Goal: Task Accomplishment & Management: Use online tool/utility

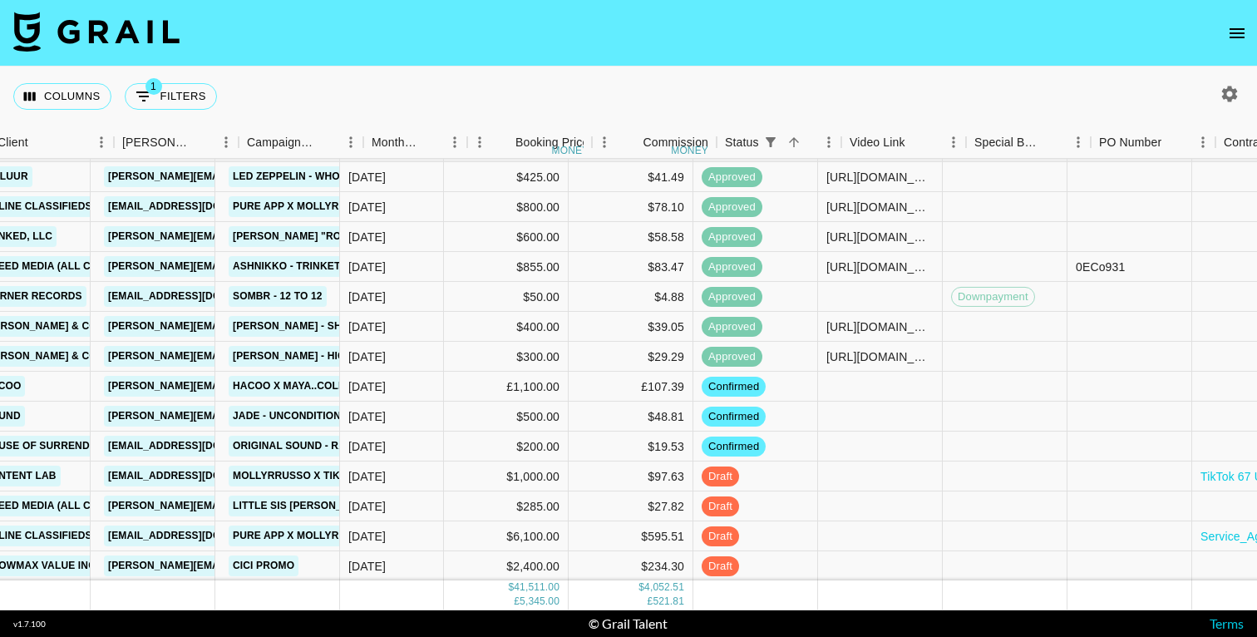
scroll to position [1341, 506]
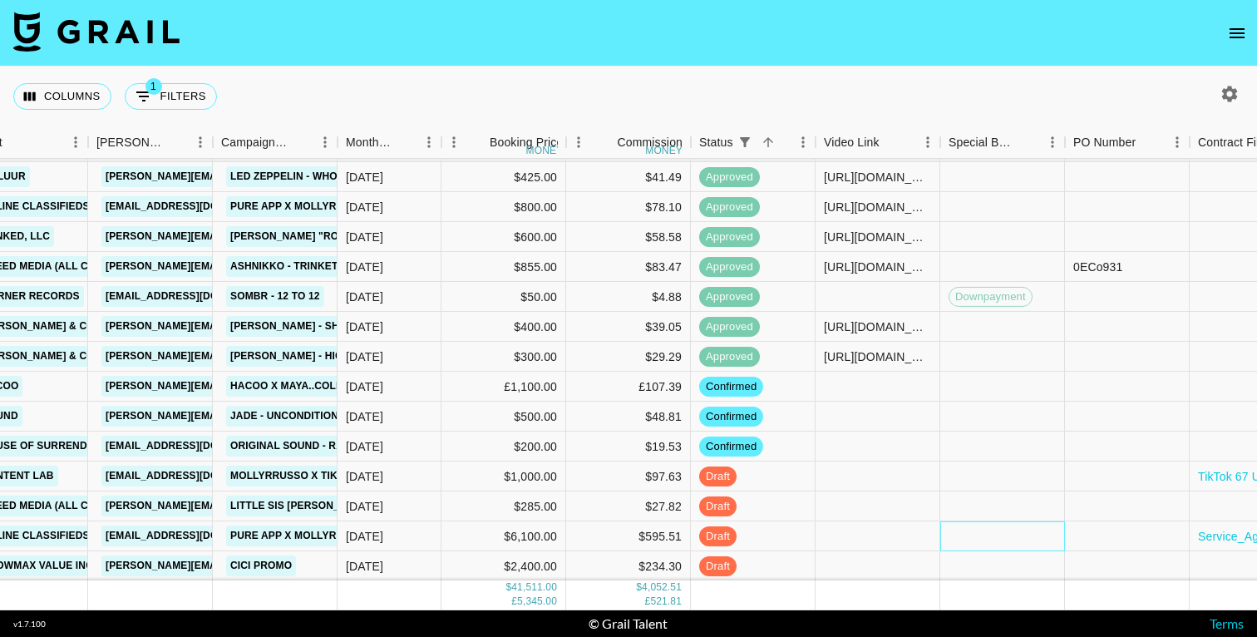
click at [1004, 536] on div at bounding box center [1002, 536] width 125 height 30
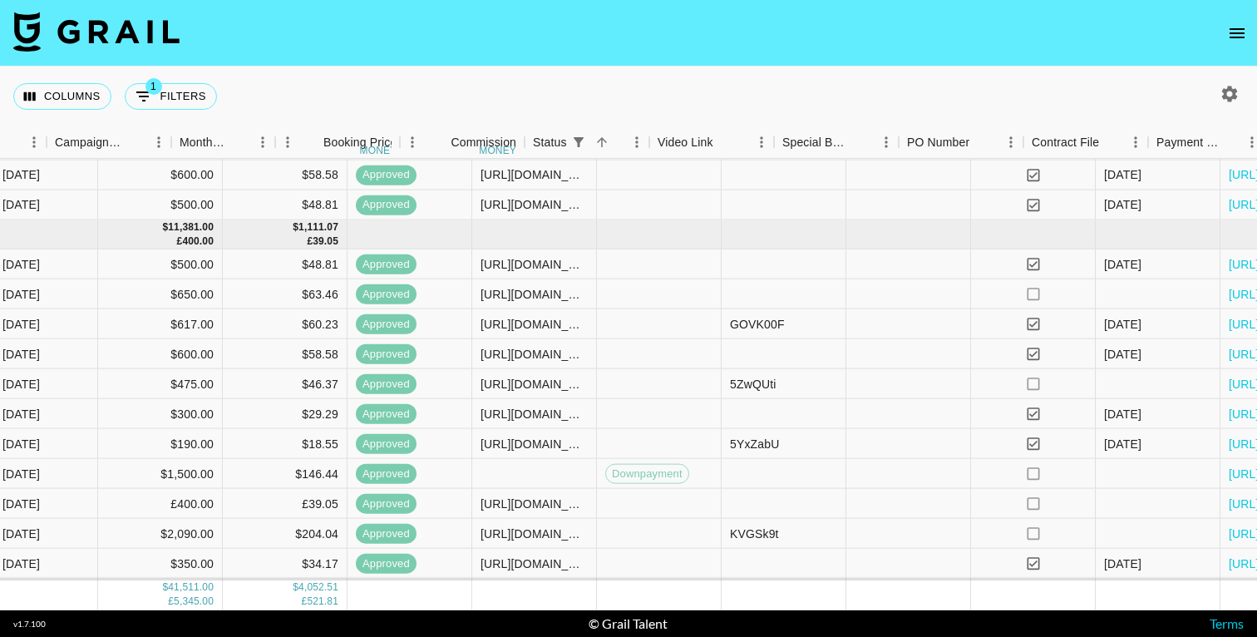
scroll to position [776, 1004]
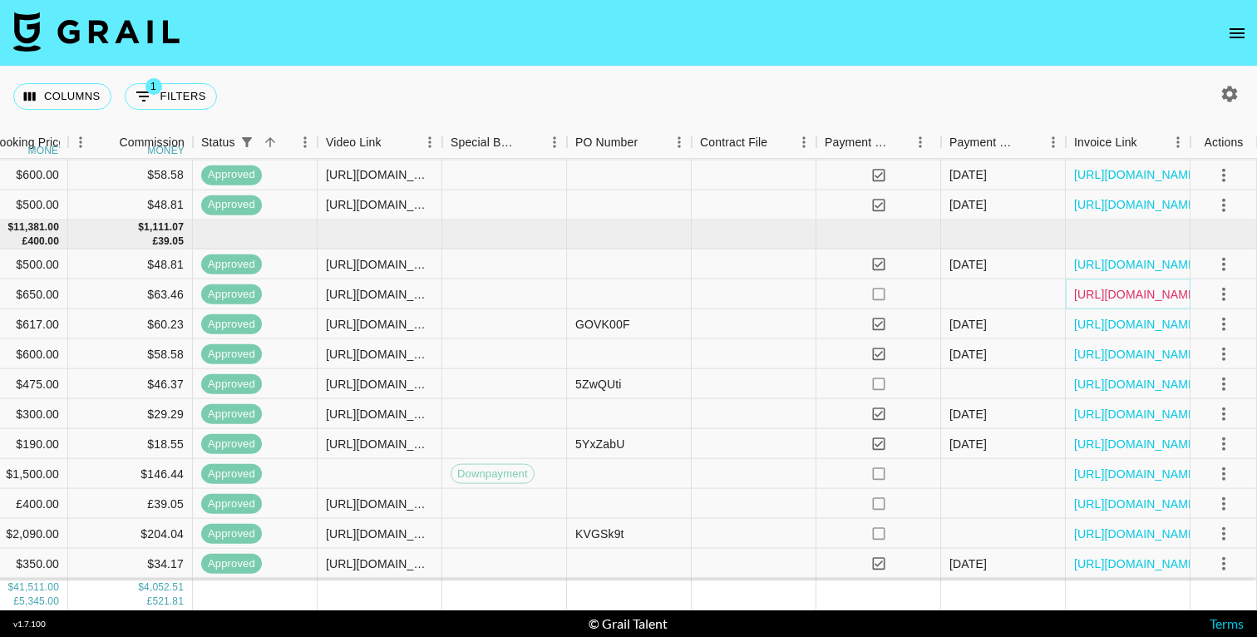
click at [1115, 294] on link "[URL][DOMAIN_NAME]" at bounding box center [1137, 293] width 126 height 17
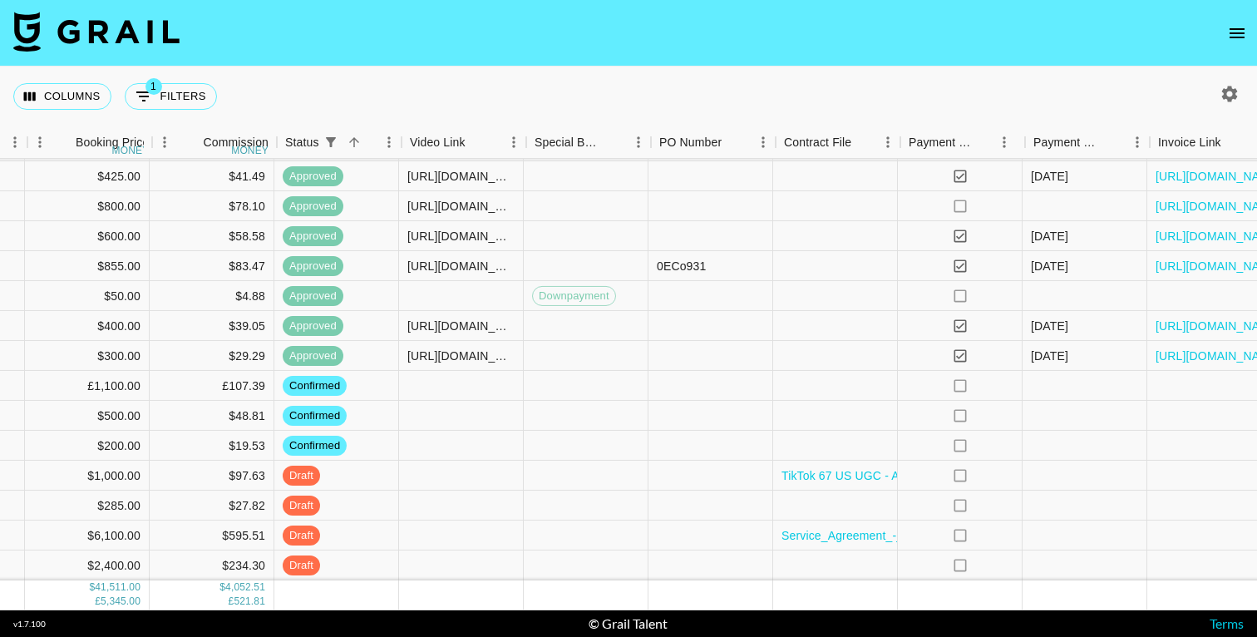
scroll to position [1342, 921]
click at [824, 387] on div at bounding box center [838, 386] width 125 height 30
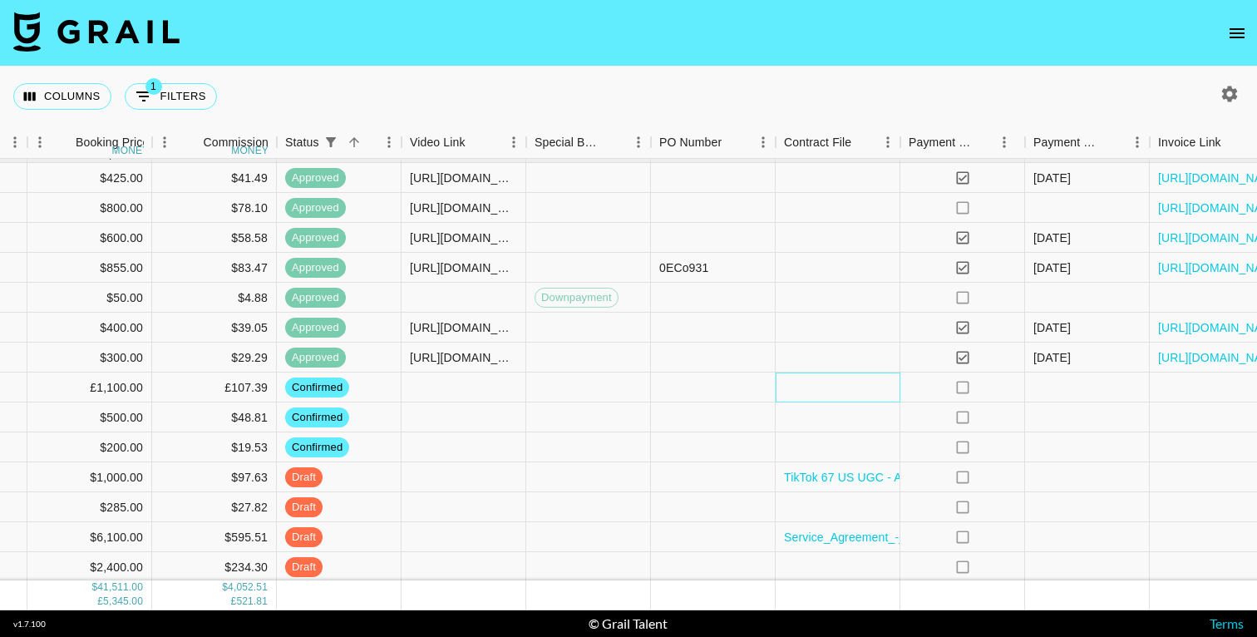
click at [824, 387] on div at bounding box center [838, 388] width 125 height 30
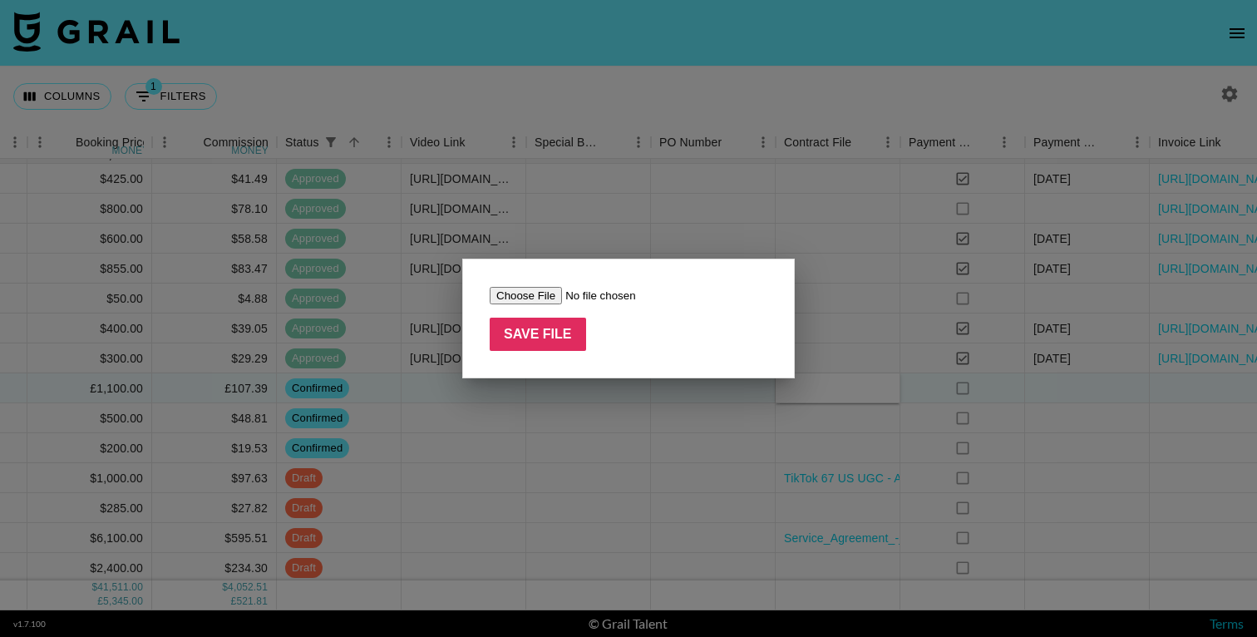
click at [520, 294] on input "file" at bounding box center [595, 295] width 210 height 17
type input "C:\fakepath\PROMOTION AGREEMENT-Hacoo&mayacolemann.docx"
click at [561, 344] on input "Save File" at bounding box center [538, 334] width 96 height 33
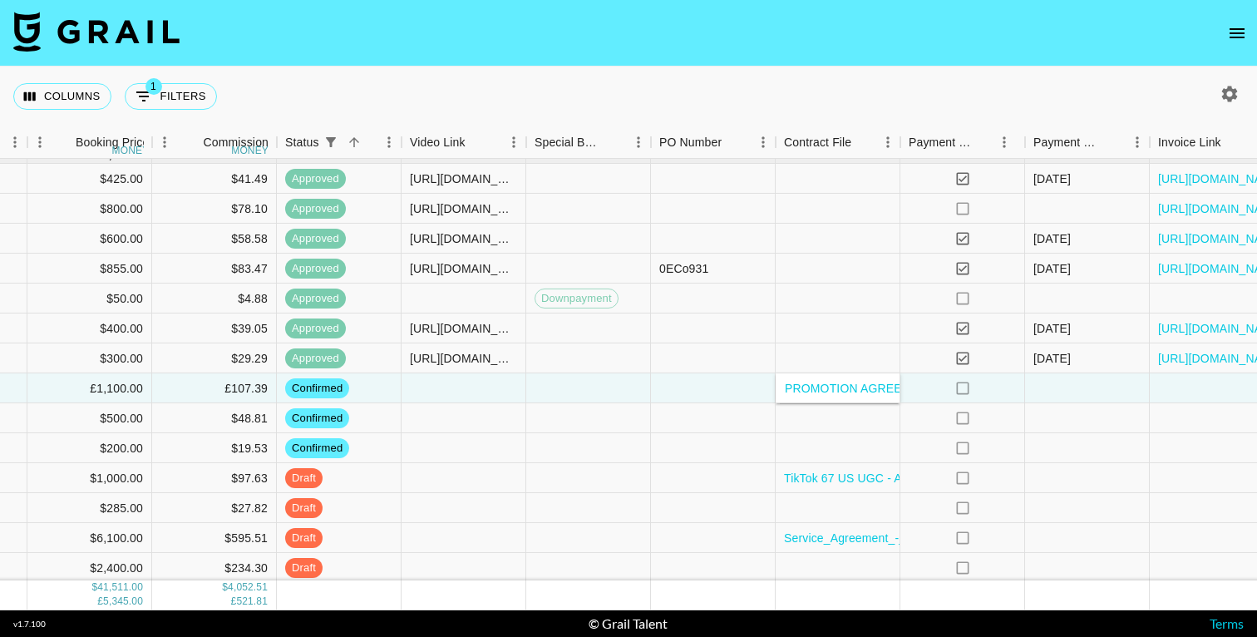
click at [781, 78] on div "Columns 1 Filters + Booking" at bounding box center [628, 97] width 1257 height 60
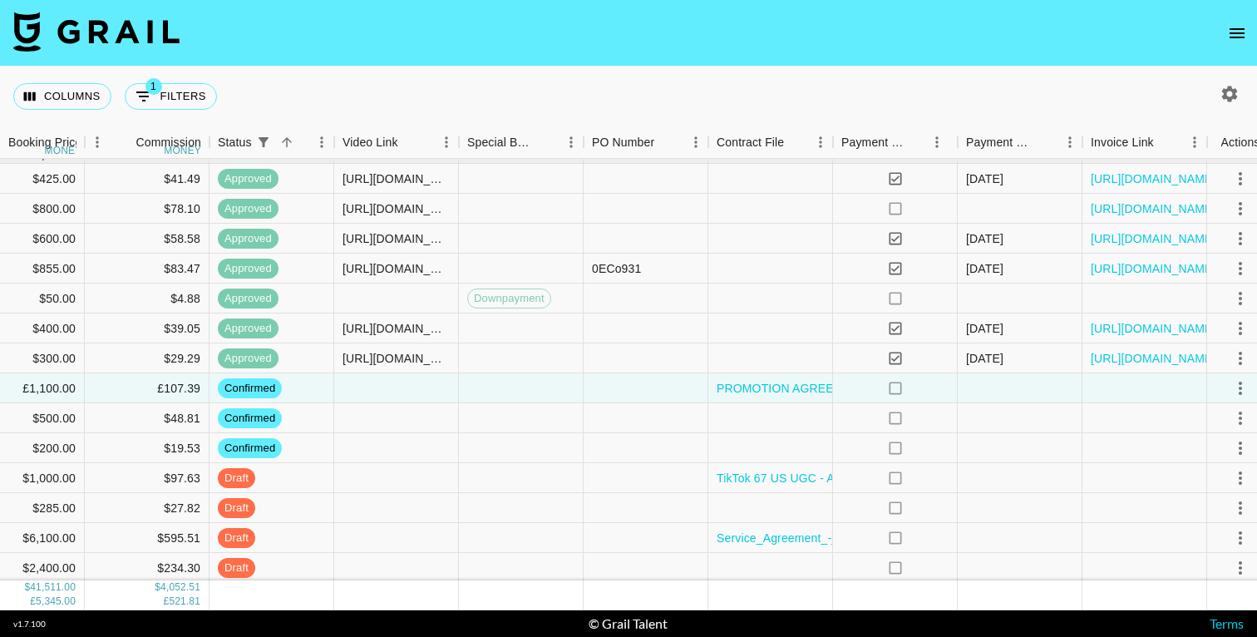
scroll to position [1340, 990]
click at [752, 565] on div at bounding box center [768, 568] width 125 height 30
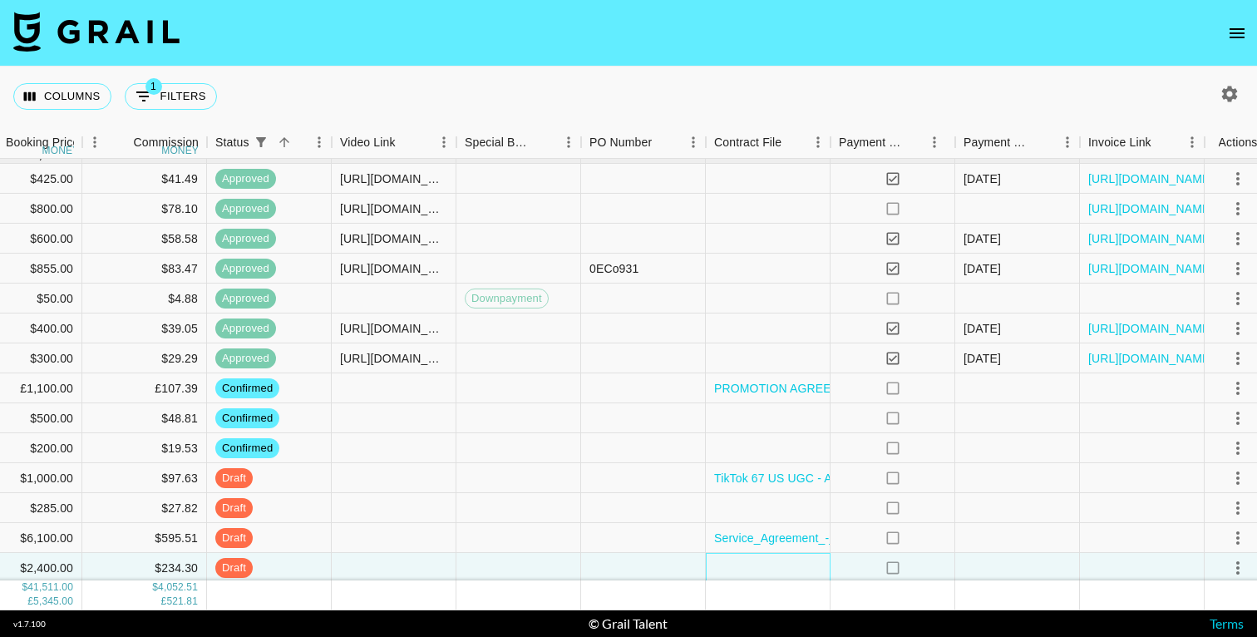
click at [752, 565] on div at bounding box center [768, 568] width 125 height 30
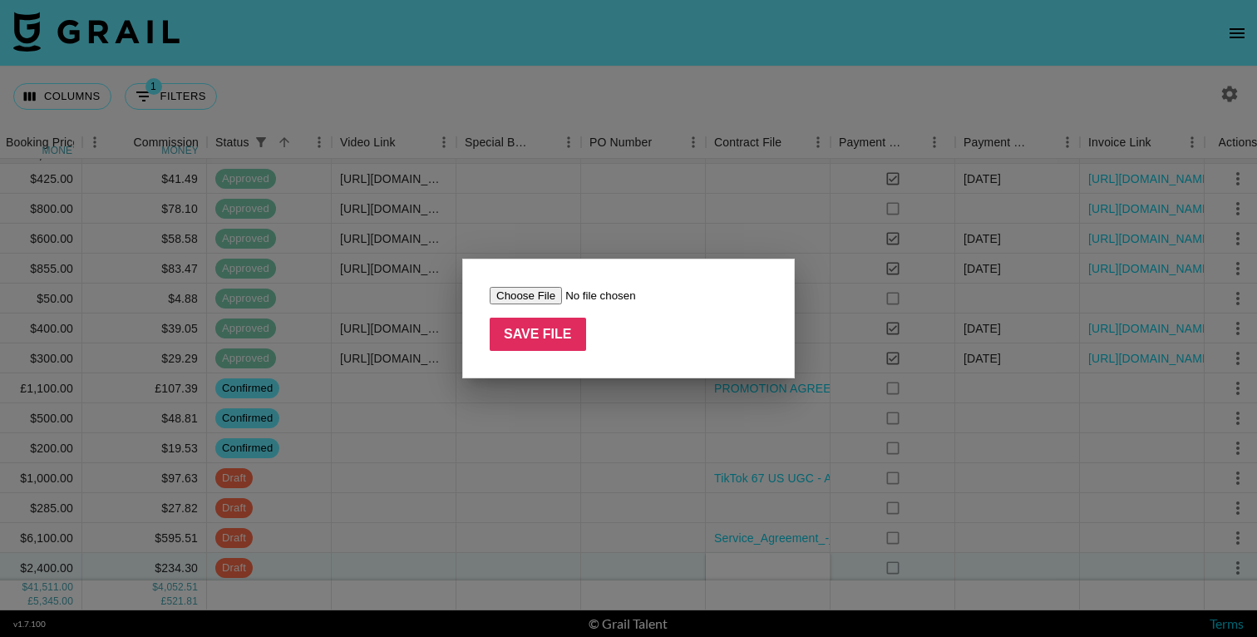
click at [535, 293] on input "file" at bounding box center [595, 295] width 210 height 17
type input "C:\fakepath\CICI Agreement - kenzomizumoto - SIGNED.pdf"
click at [537, 342] on input "Save File" at bounding box center [538, 334] width 96 height 33
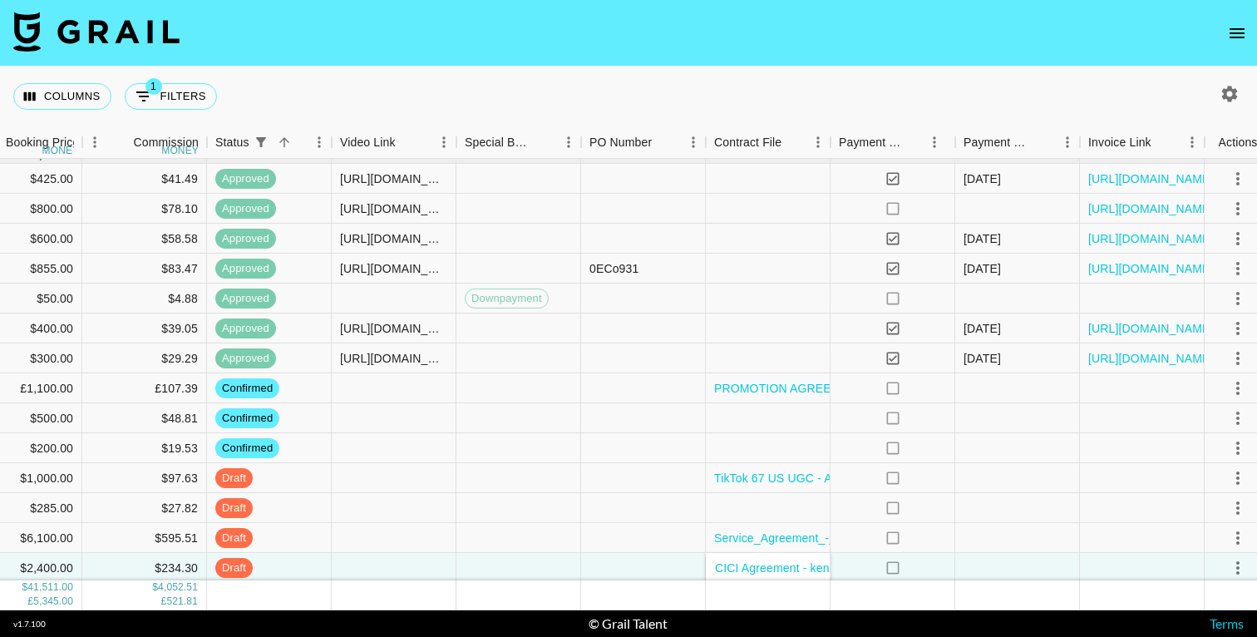
click at [679, 91] on div "Columns 1 Filters + Booking" at bounding box center [628, 97] width 1257 height 60
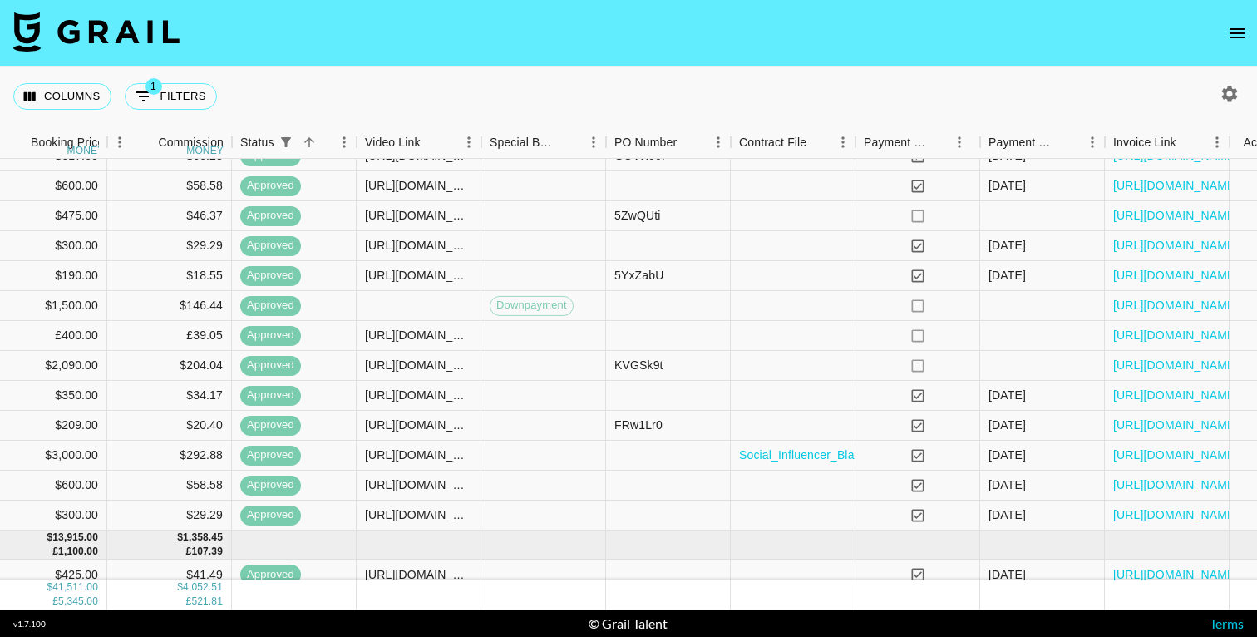
scroll to position [944, 1004]
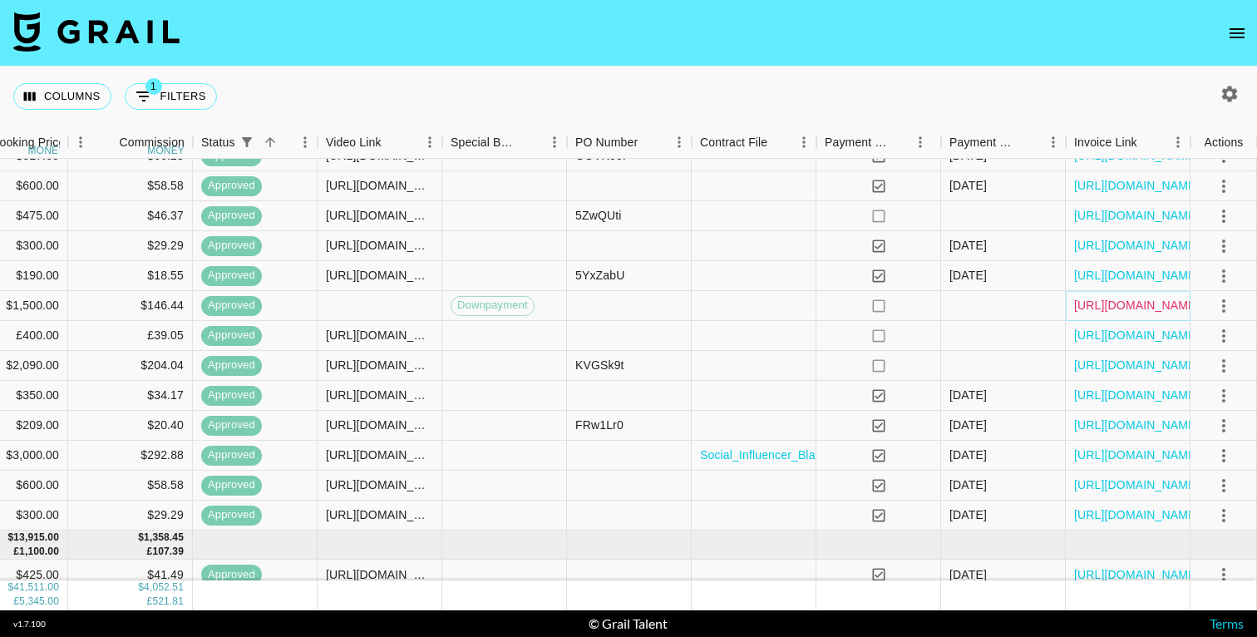
click at [1149, 307] on link "[URL][DOMAIN_NAME]" at bounding box center [1137, 305] width 126 height 17
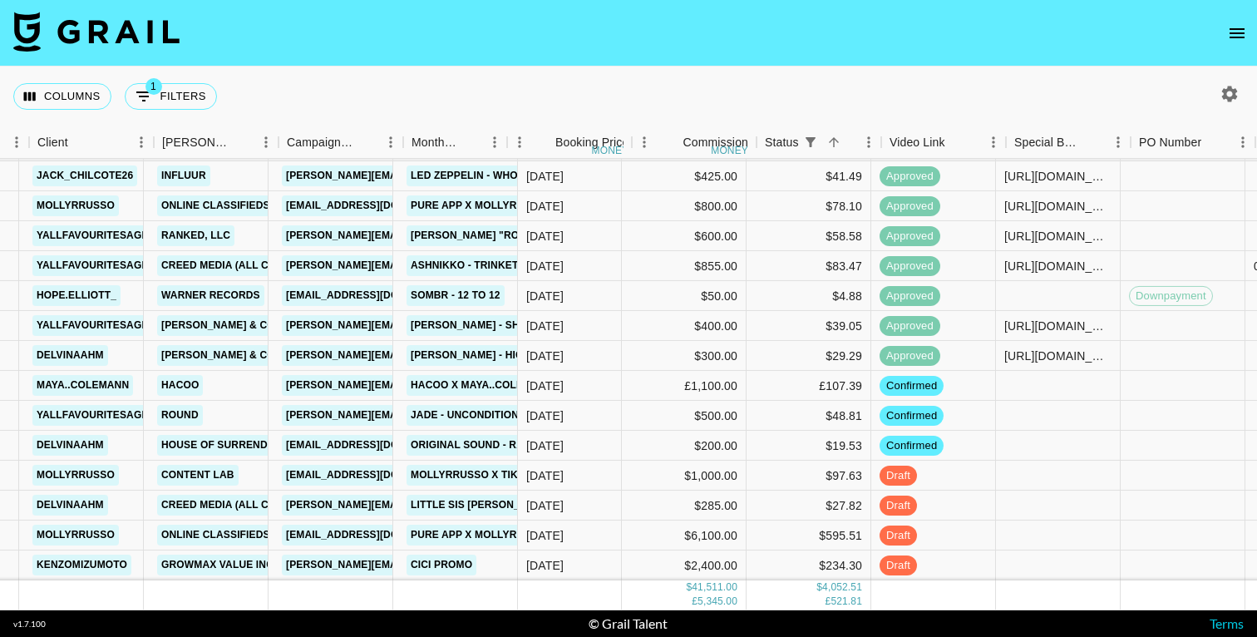
scroll to position [1342, 0]
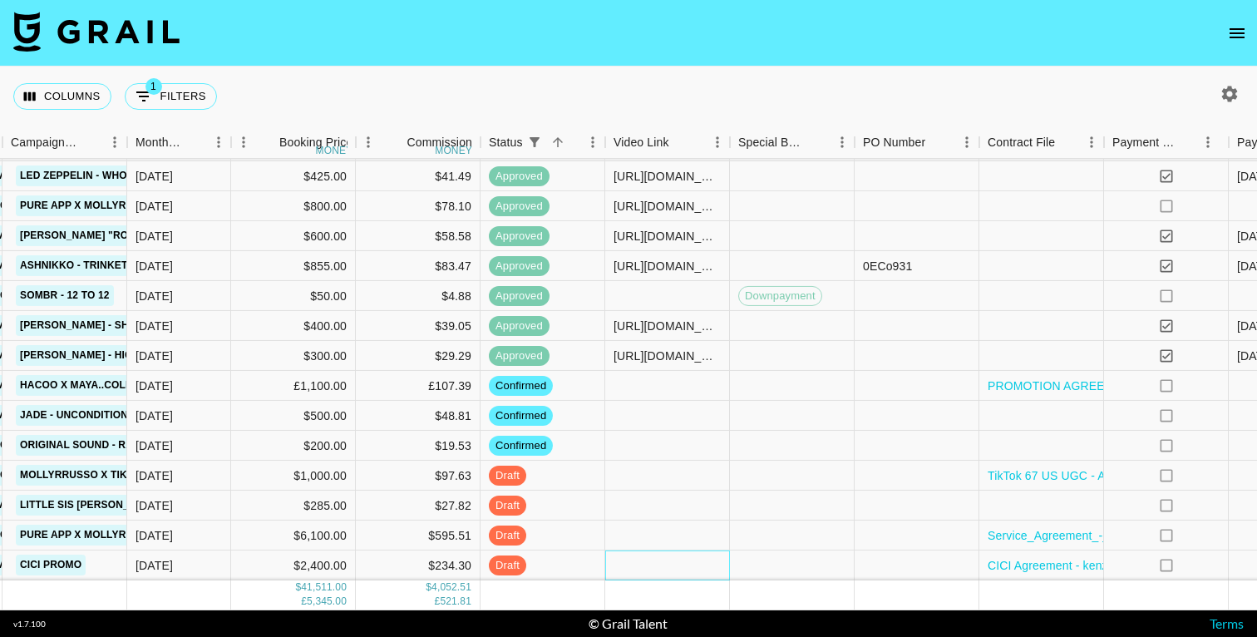
click at [666, 564] on div at bounding box center [667, 565] width 125 height 30
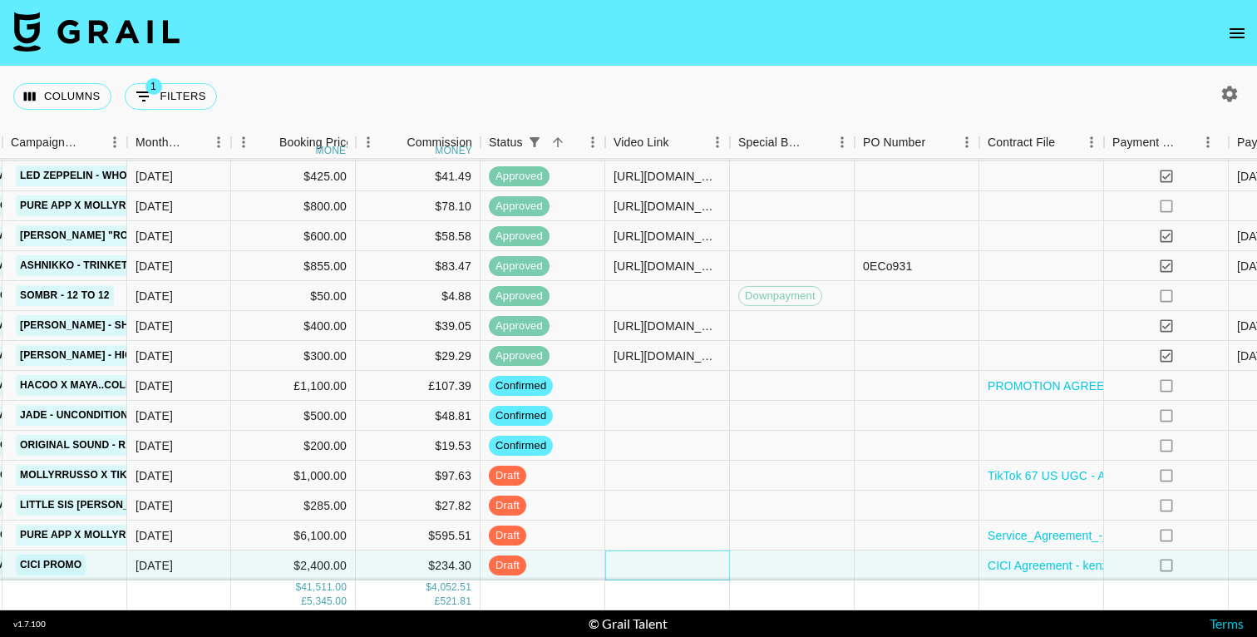
scroll to position [1341, 717]
click at [666, 564] on div at bounding box center [667, 566] width 125 height 30
type input "[URL][DOMAIN_NAME]"
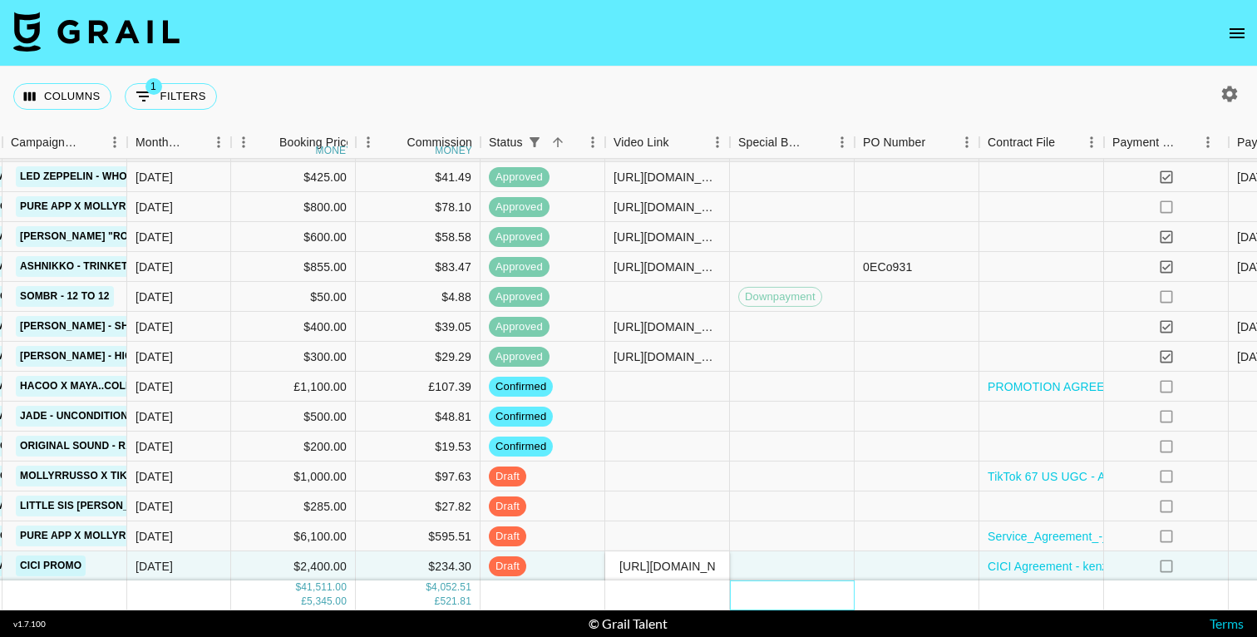
click at [797, 591] on div at bounding box center [792, 595] width 125 height 29
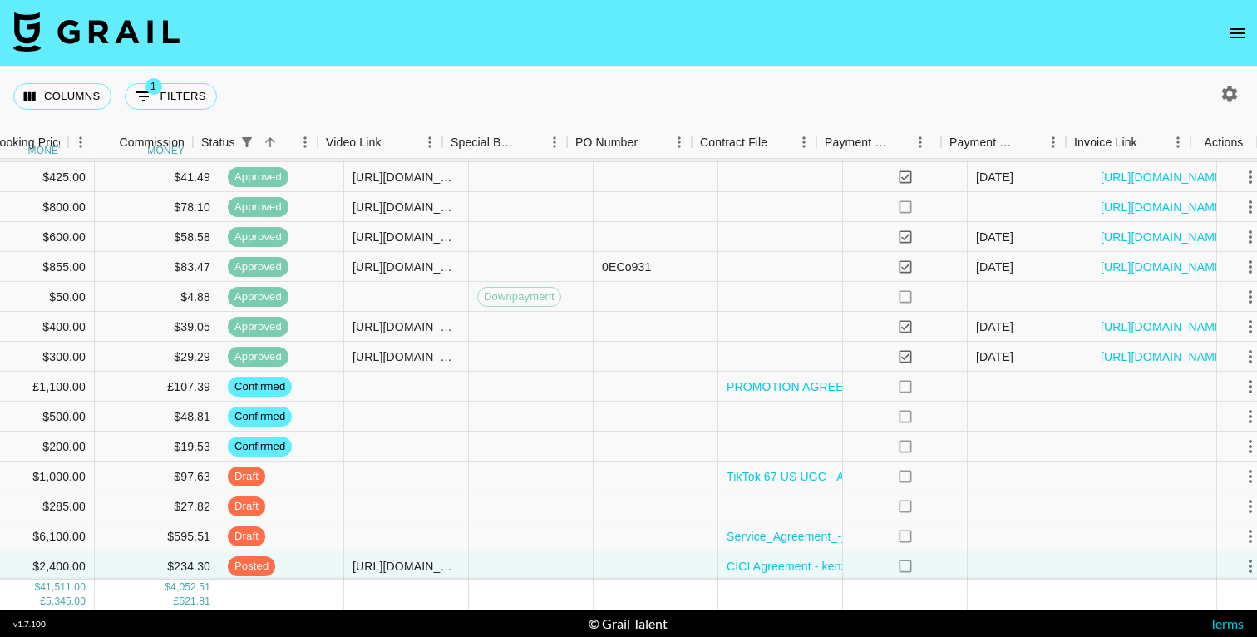
scroll to position [1341, 1004]
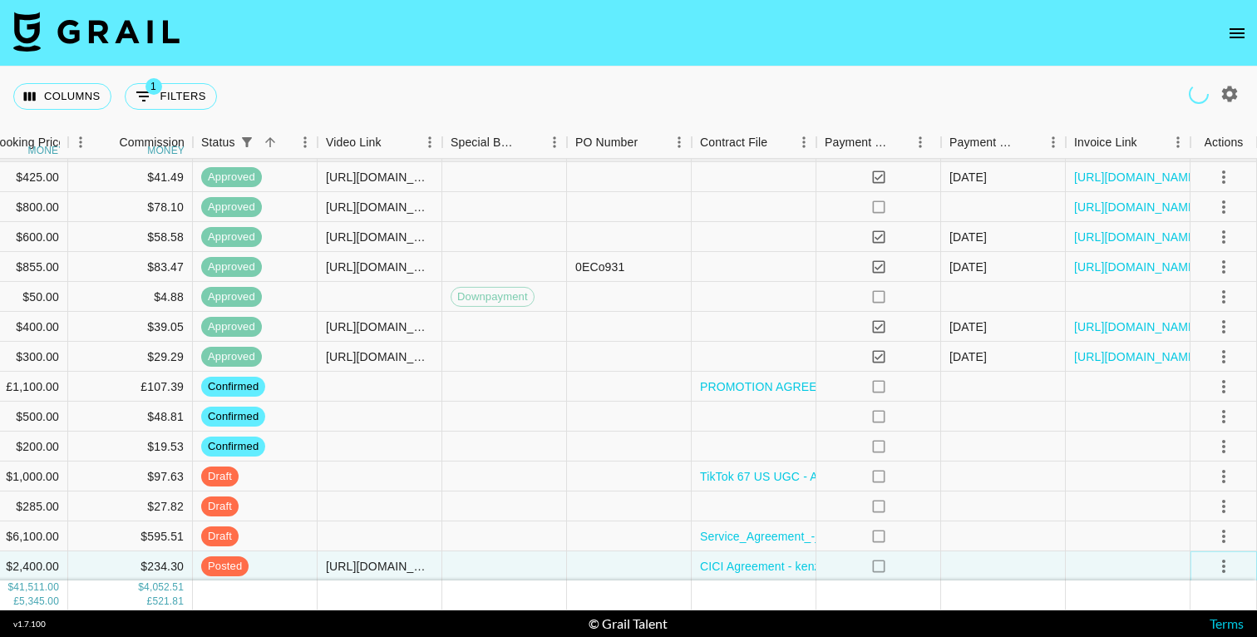
click at [1219, 566] on icon "select merge strategy" at bounding box center [1224, 566] width 20 height 20
click at [1195, 526] on div "Approve" at bounding box center [1187, 531] width 51 height 20
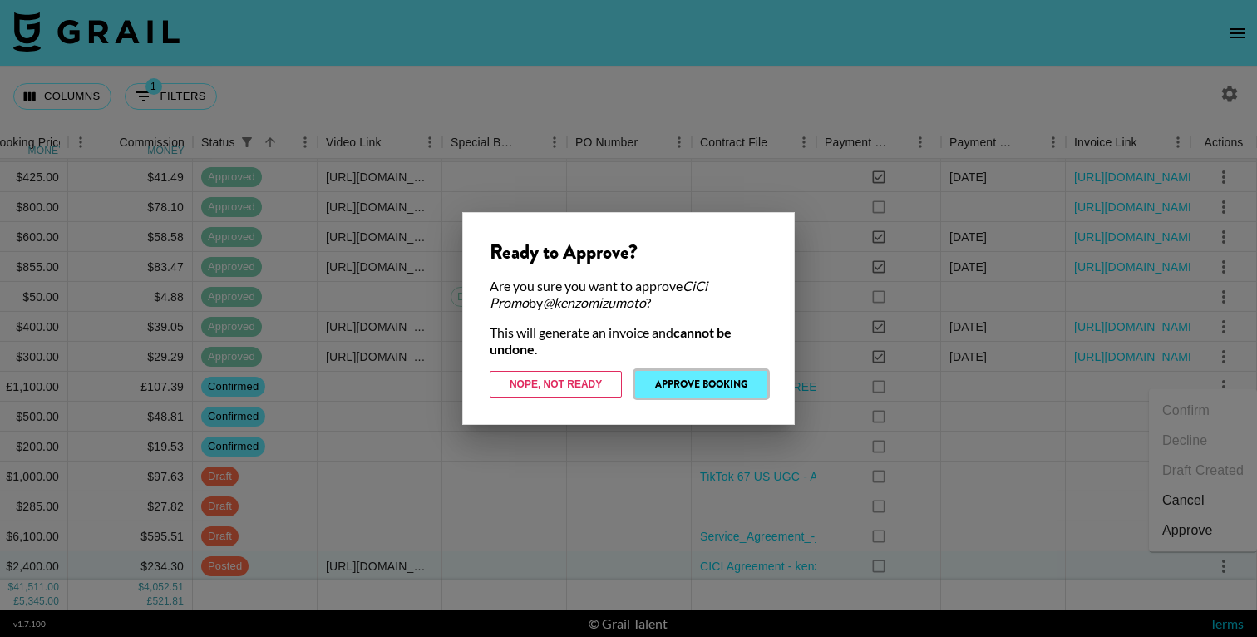
click at [713, 392] on button "Approve Booking" at bounding box center [701, 384] width 132 height 27
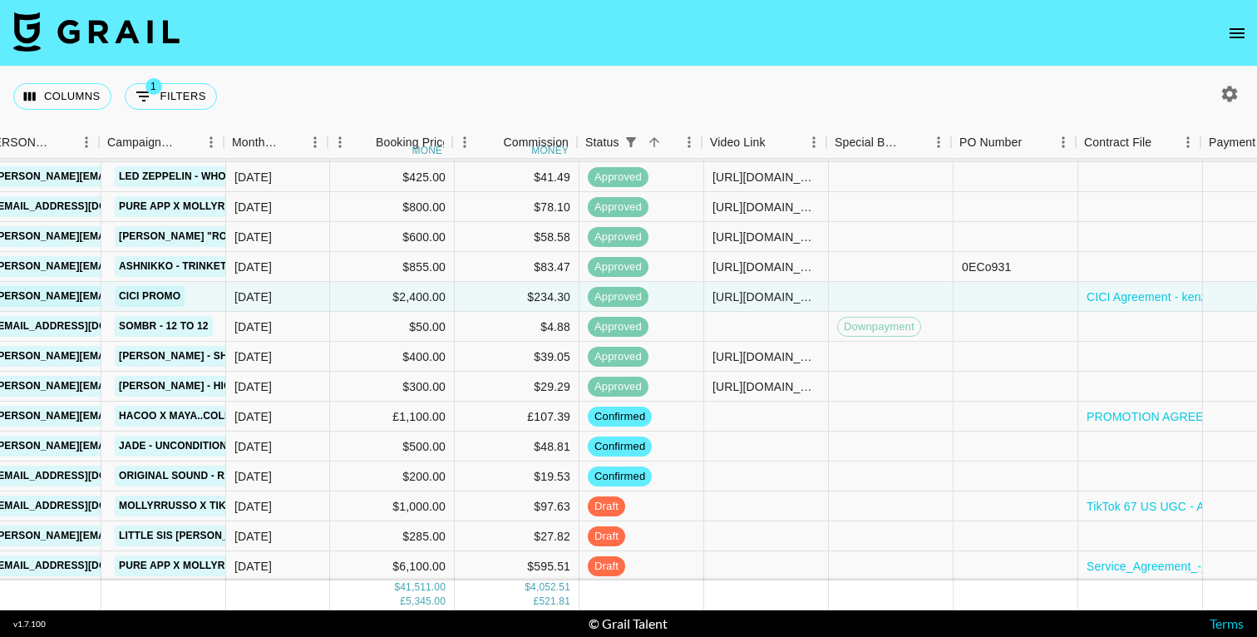
scroll to position [1341, 620]
click at [863, 563] on div at bounding box center [889, 566] width 125 height 30
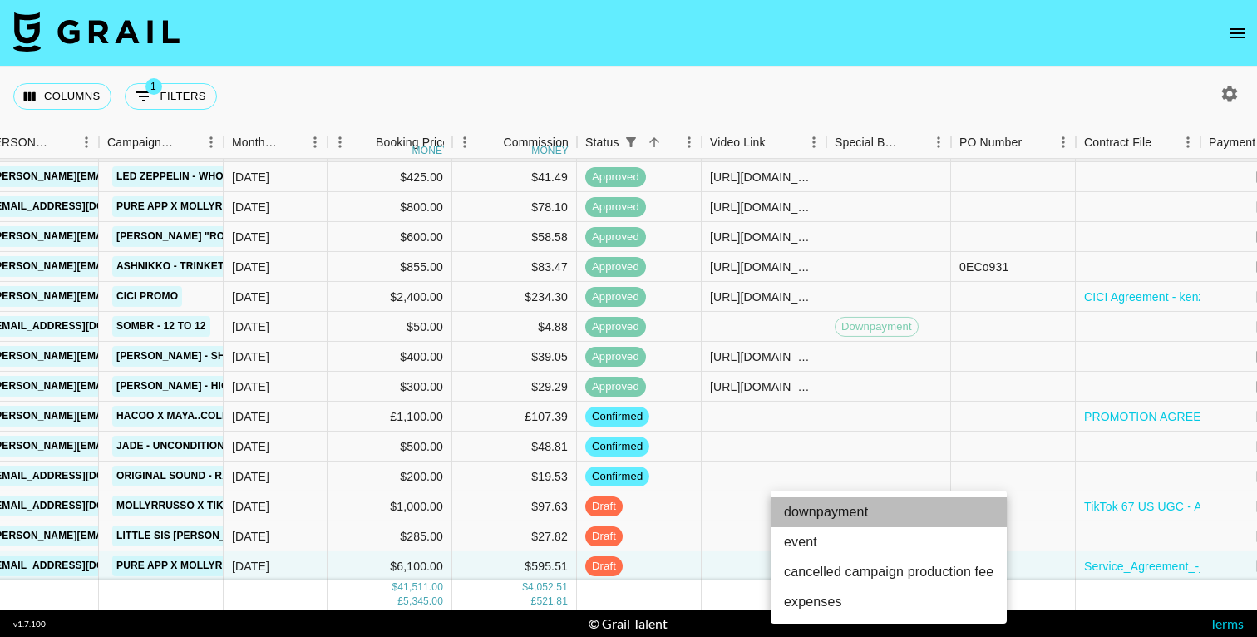
click at [851, 516] on li "downpayment" at bounding box center [889, 512] width 236 height 30
type input "downpayment"
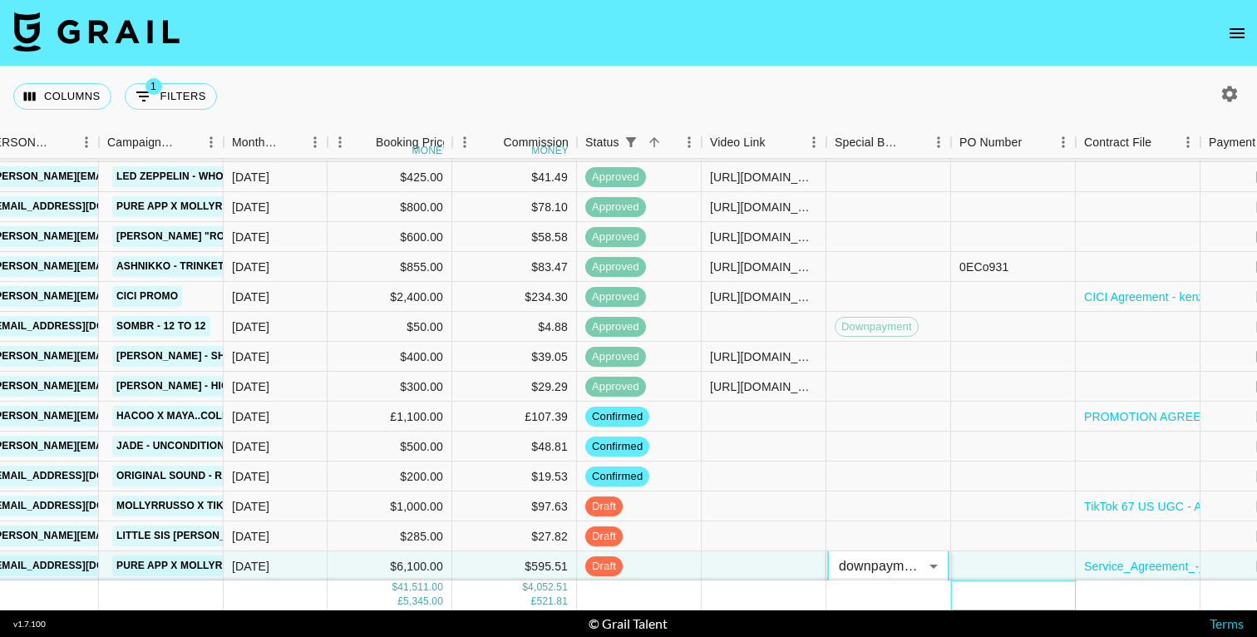
click at [1000, 595] on div at bounding box center [1013, 595] width 125 height 29
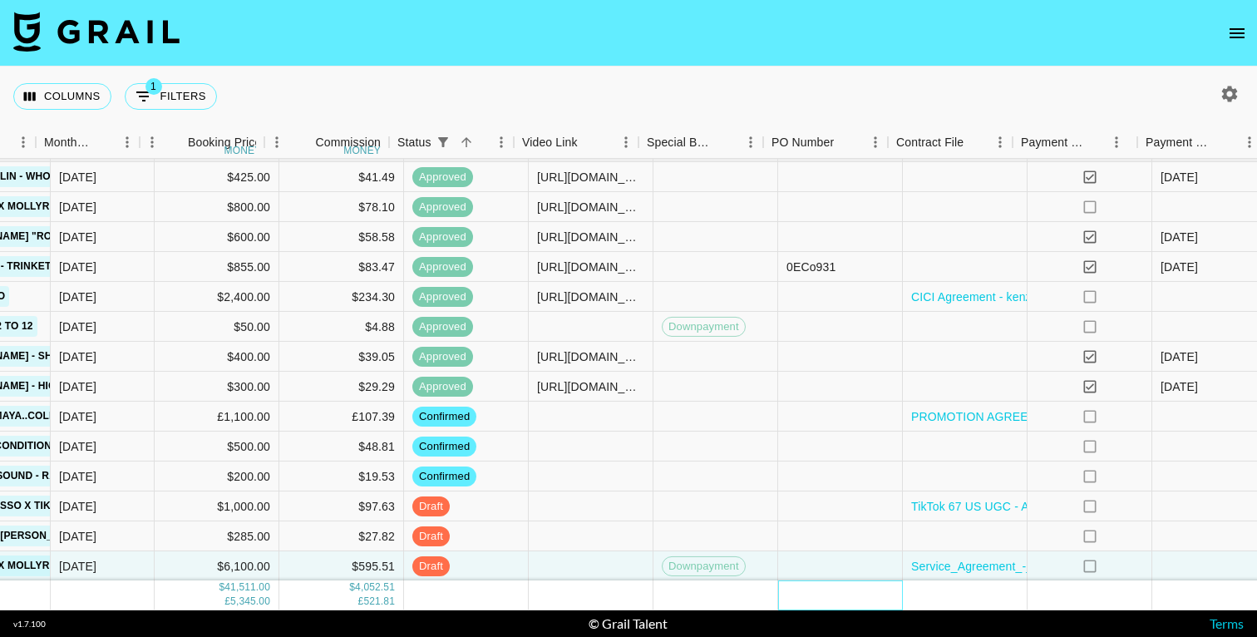
scroll to position [1341, 792]
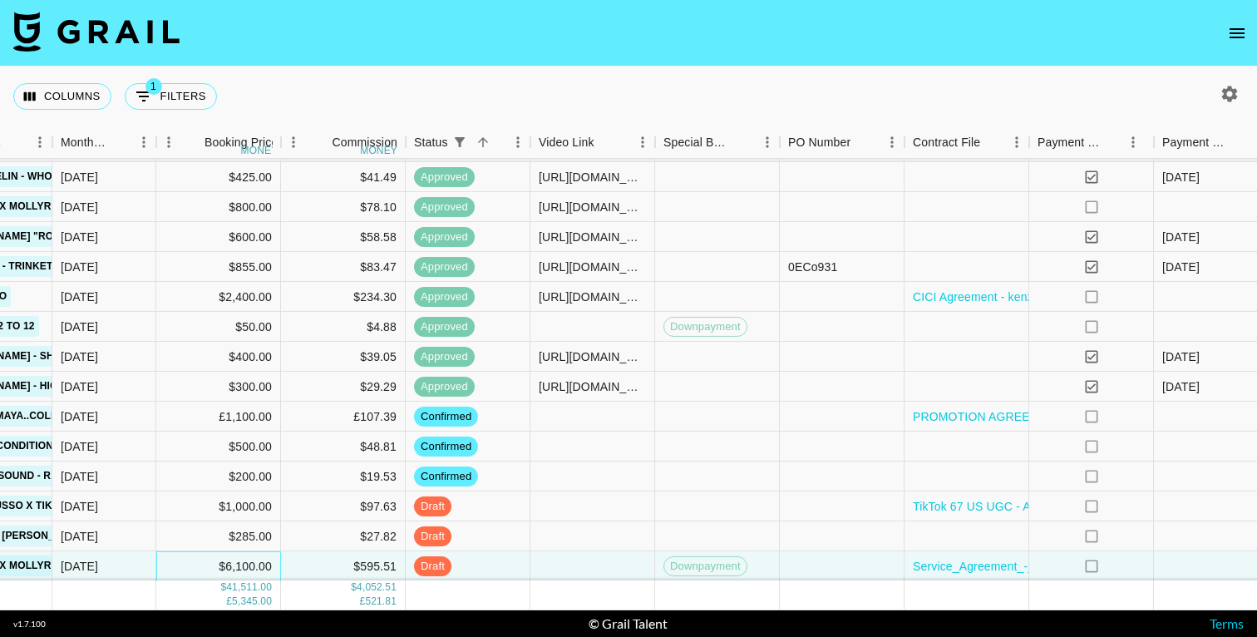
click at [258, 564] on div "$6,100.00" at bounding box center [218, 566] width 125 height 30
click at [234, 564] on div "$6,100.00" at bounding box center [218, 566] width 125 height 30
click at [234, 565] on div "$6,100.00" at bounding box center [218, 566] width 125 height 30
drag, startPoint x: 181, startPoint y: 563, endPoint x: 192, endPoint y: 601, distance: 39.7
click at [181, 563] on input "6100" at bounding box center [218, 566] width 122 height 13
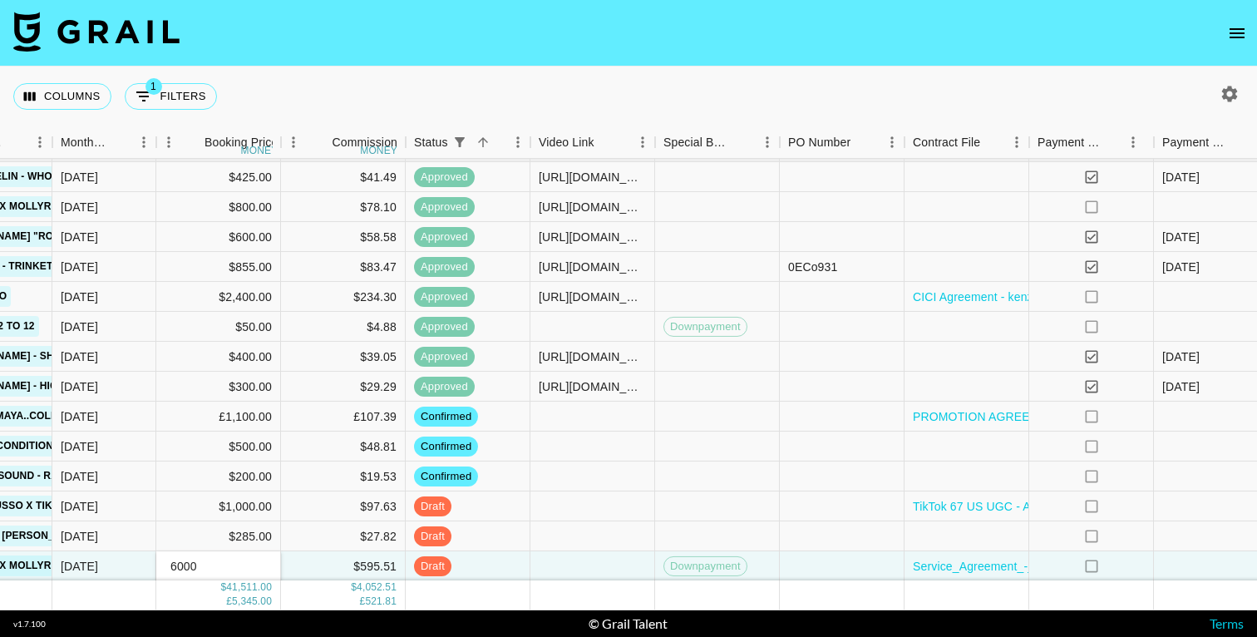
type input "6000"
click at [599, 598] on div at bounding box center [593, 595] width 125 height 29
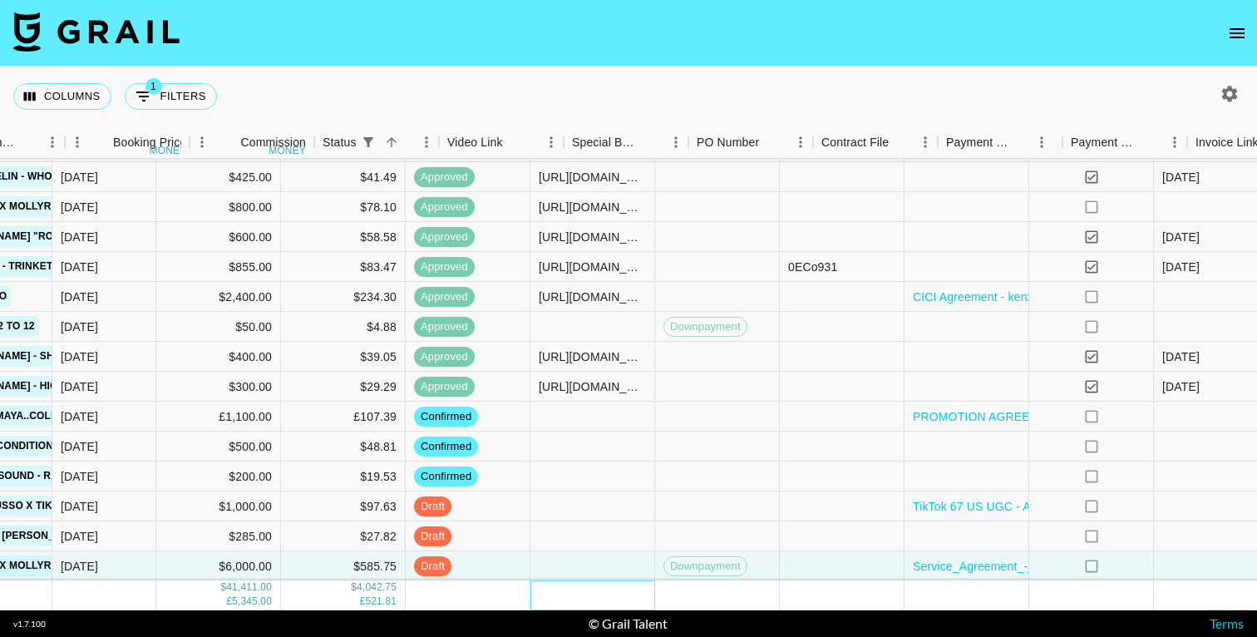
scroll to position [1341, 1004]
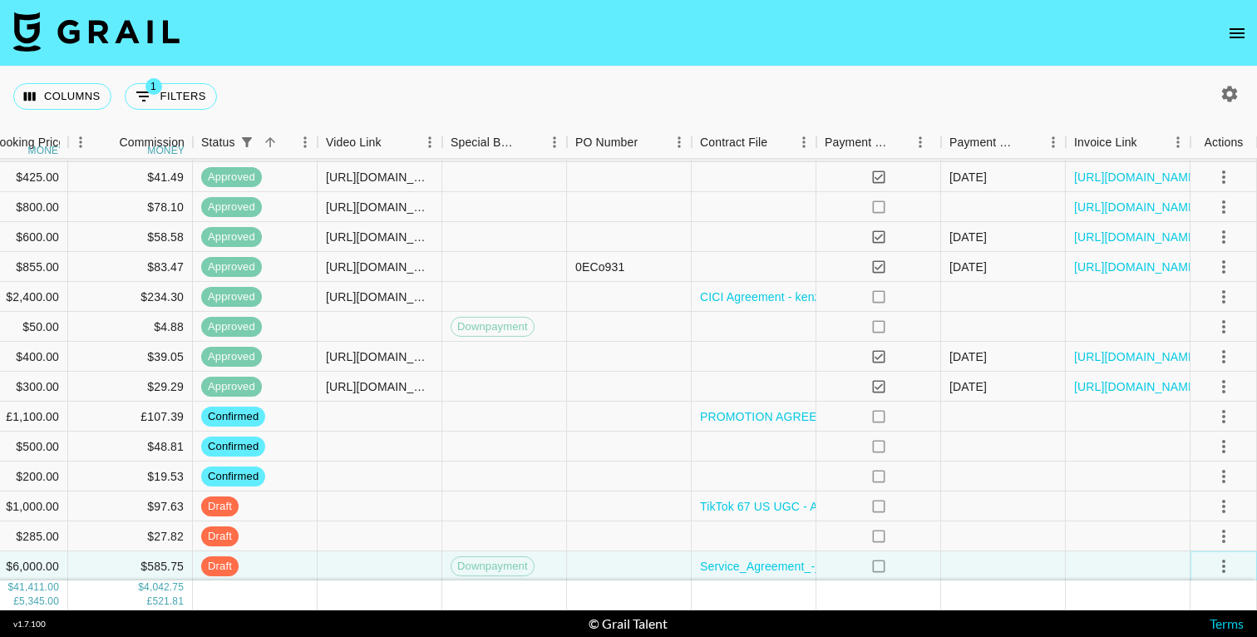
click at [1220, 565] on icon "select merge strategy" at bounding box center [1224, 566] width 20 height 20
click at [1193, 528] on div "Approve" at bounding box center [1187, 531] width 51 height 20
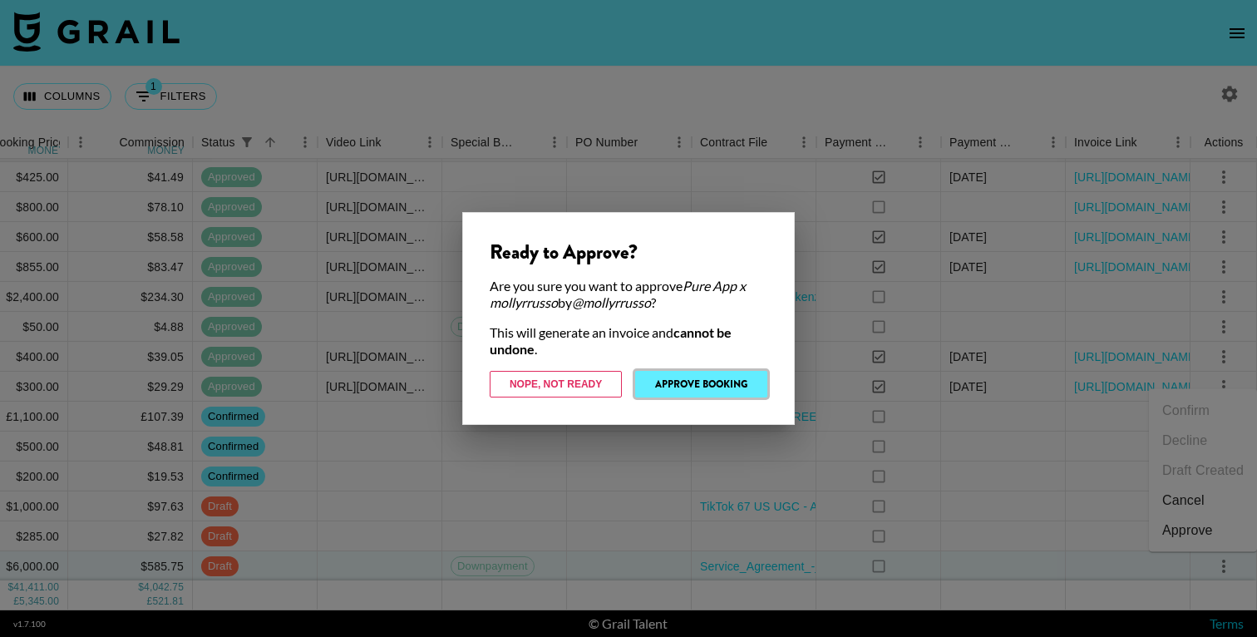
click at [723, 378] on button "Approve Booking" at bounding box center [701, 384] width 132 height 27
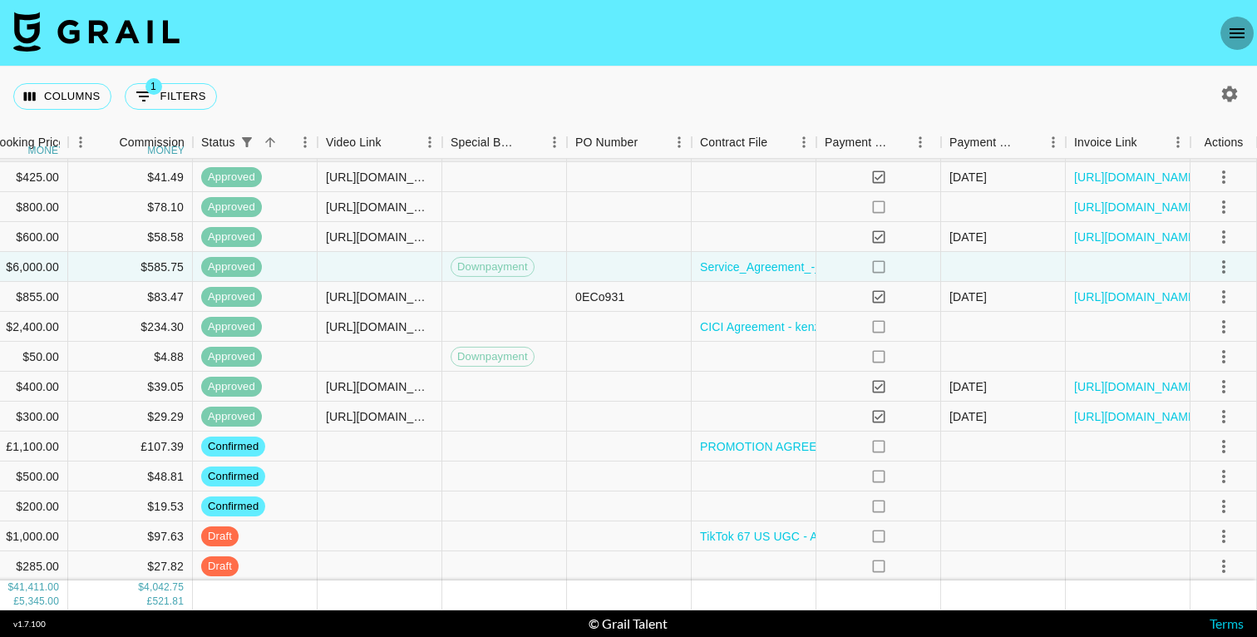
click at [1241, 29] on icon "open drawer" at bounding box center [1237, 33] width 15 height 10
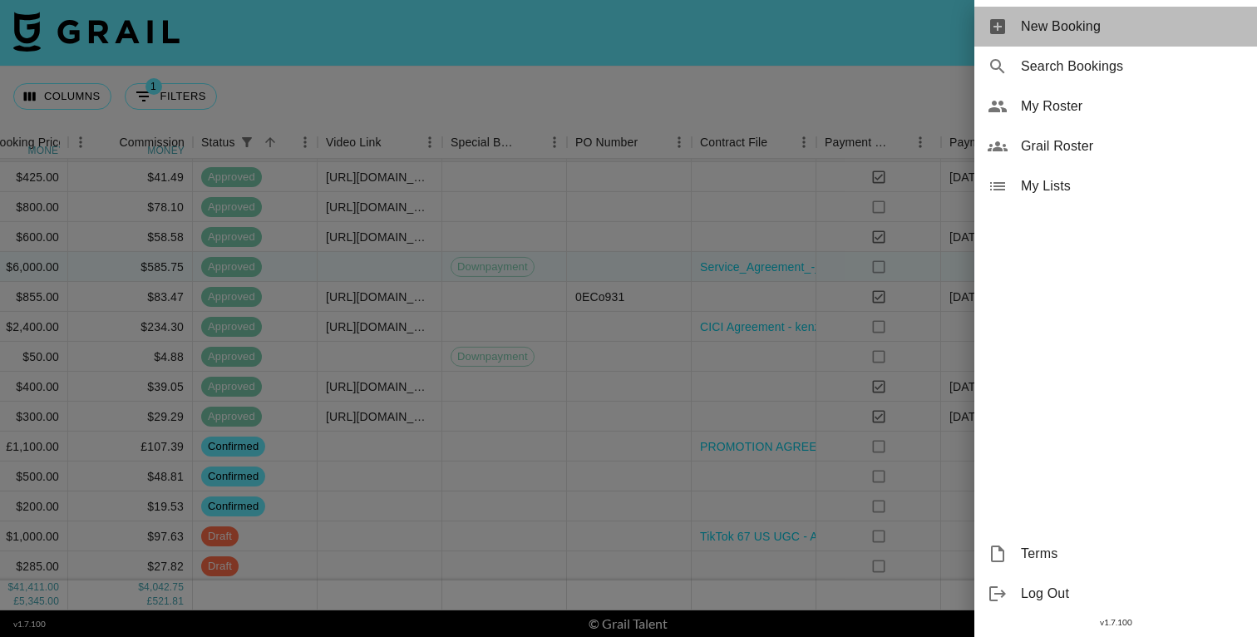
click at [1080, 27] on span "New Booking" at bounding box center [1132, 27] width 223 height 20
